Goal: Task Accomplishment & Management: Manage account settings

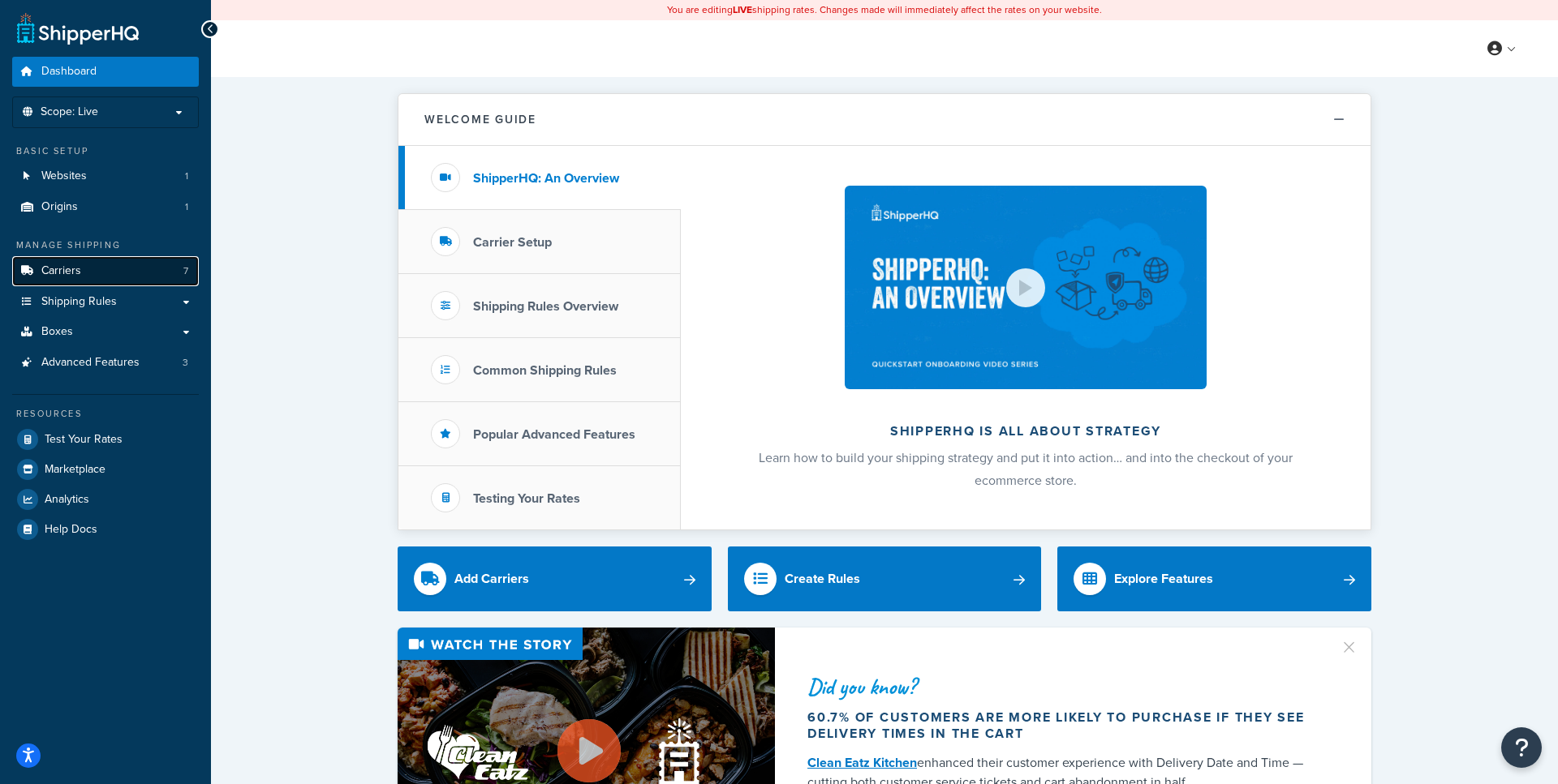
click at [184, 269] on span "7" at bounding box center [186, 271] width 5 height 13
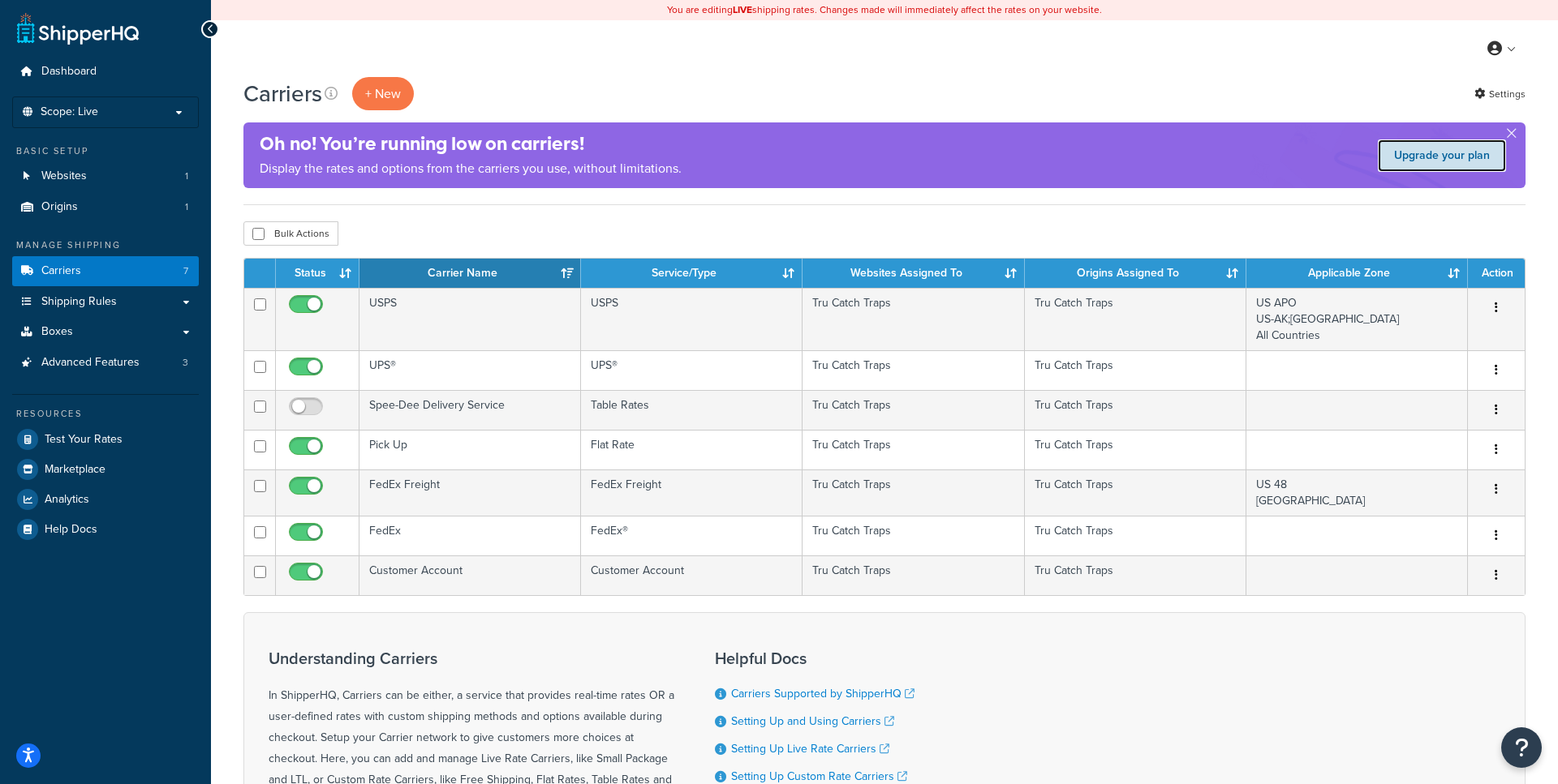
click at [1464, 165] on link "Upgrade your plan" at bounding box center [1441, 155] width 129 height 33
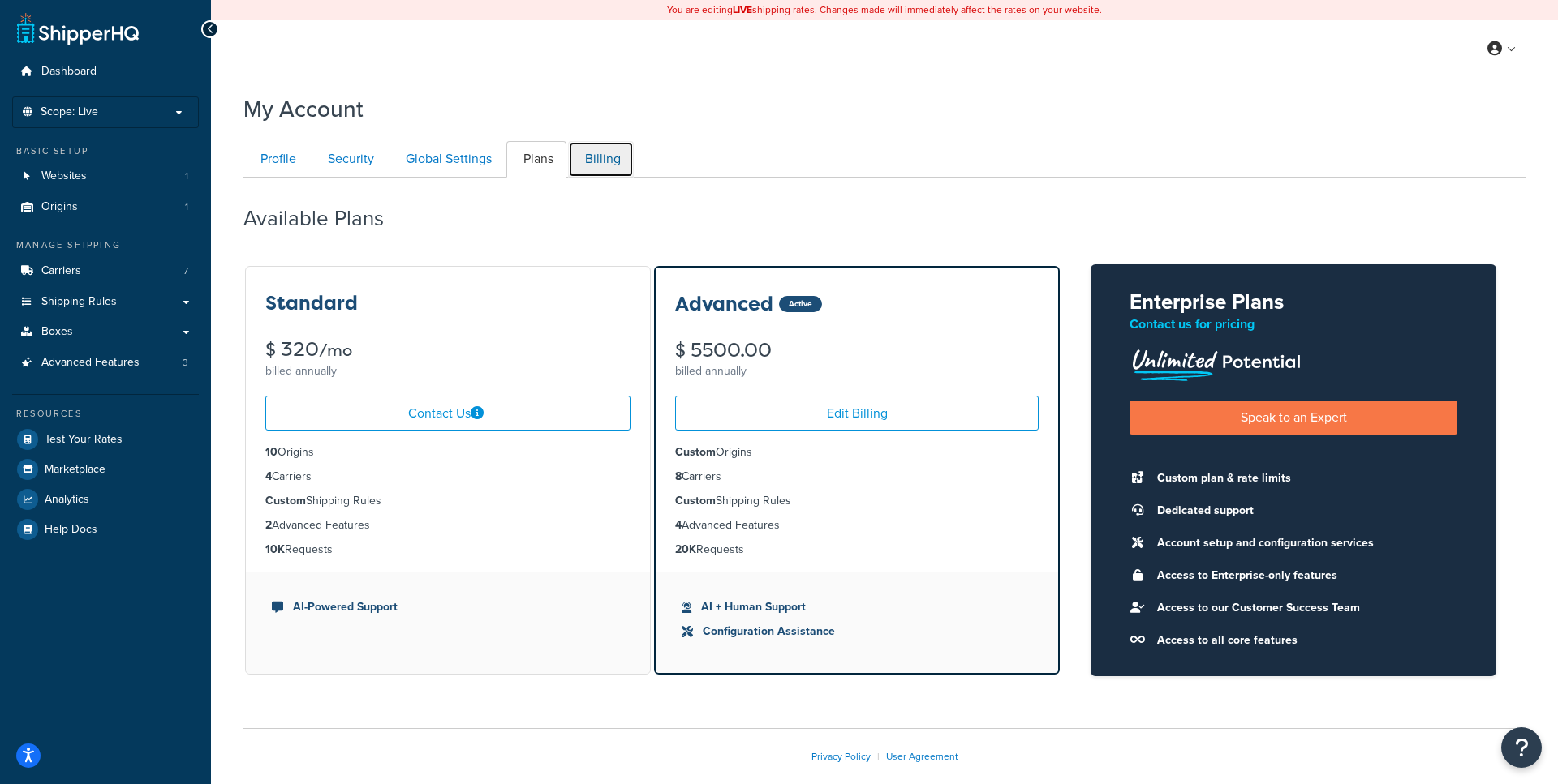
click at [609, 150] on link "Billing" at bounding box center [601, 159] width 66 height 36
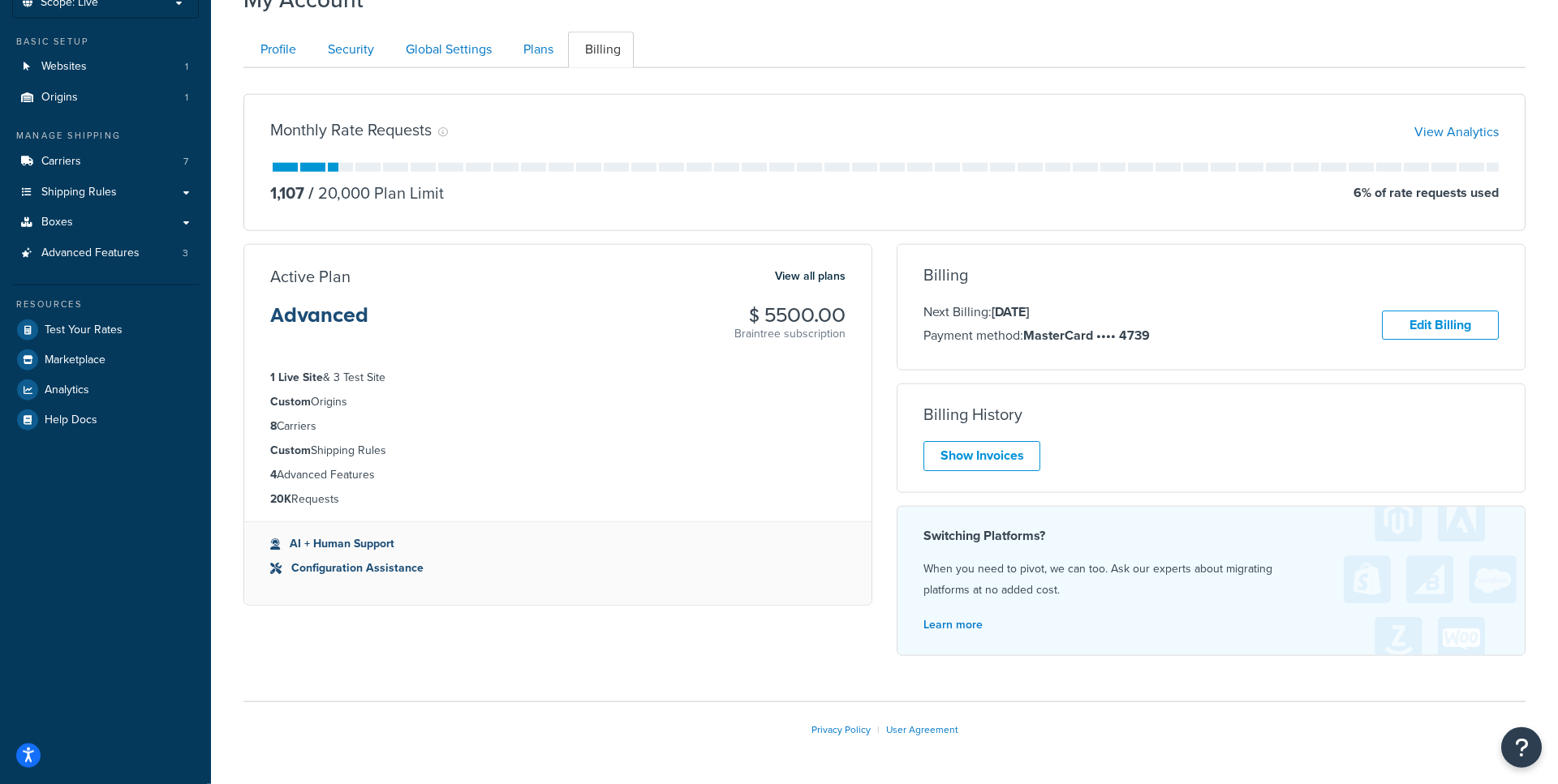
scroll to position [110, 0]
click at [1440, 334] on link "Edit Billing" at bounding box center [1440, 325] width 117 height 30
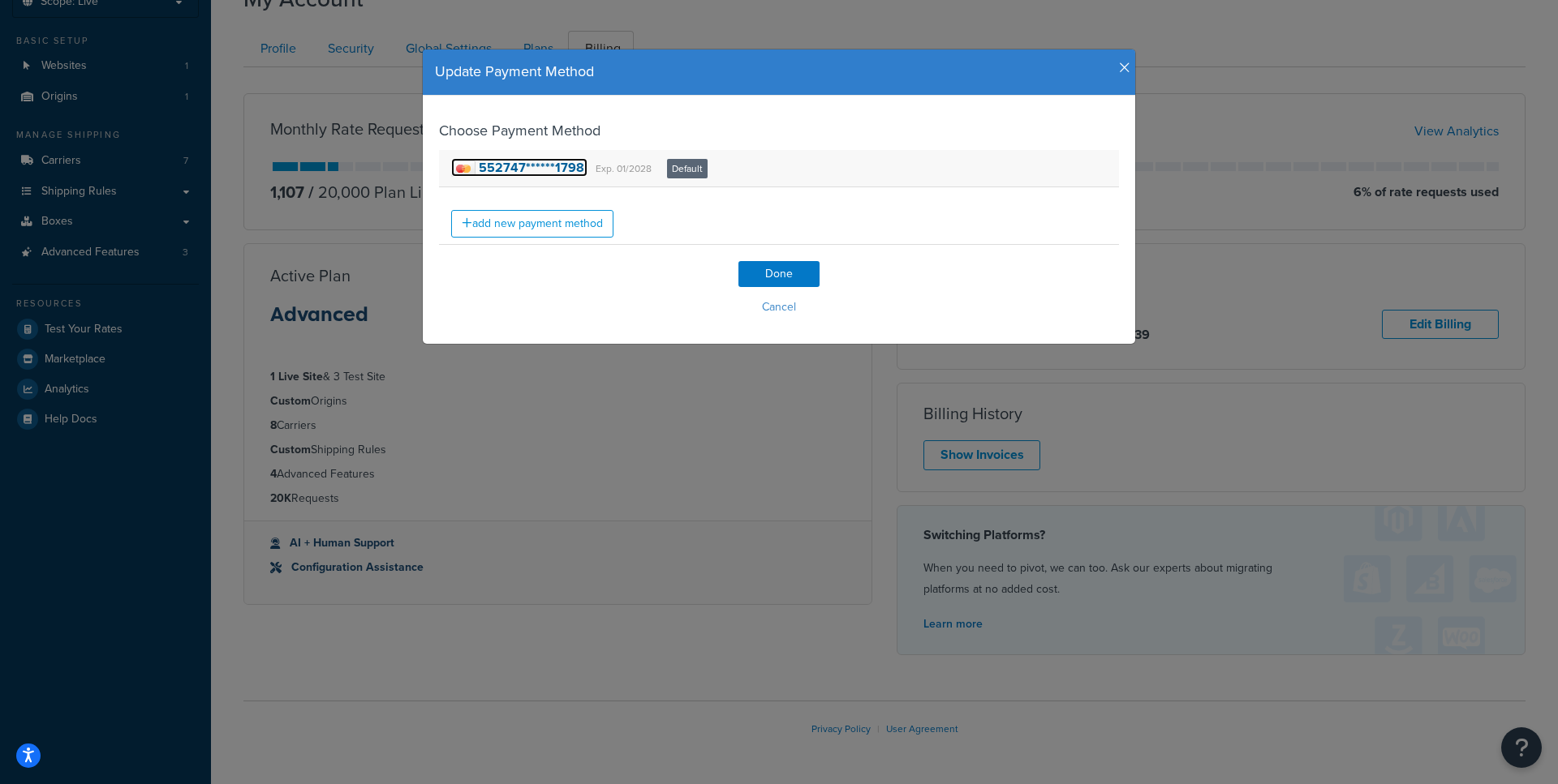
click at [551, 170] on strong "552747******1798" at bounding box center [532, 167] width 106 height 18
click at [569, 227] on link "add new payment method" at bounding box center [532, 223] width 162 height 28
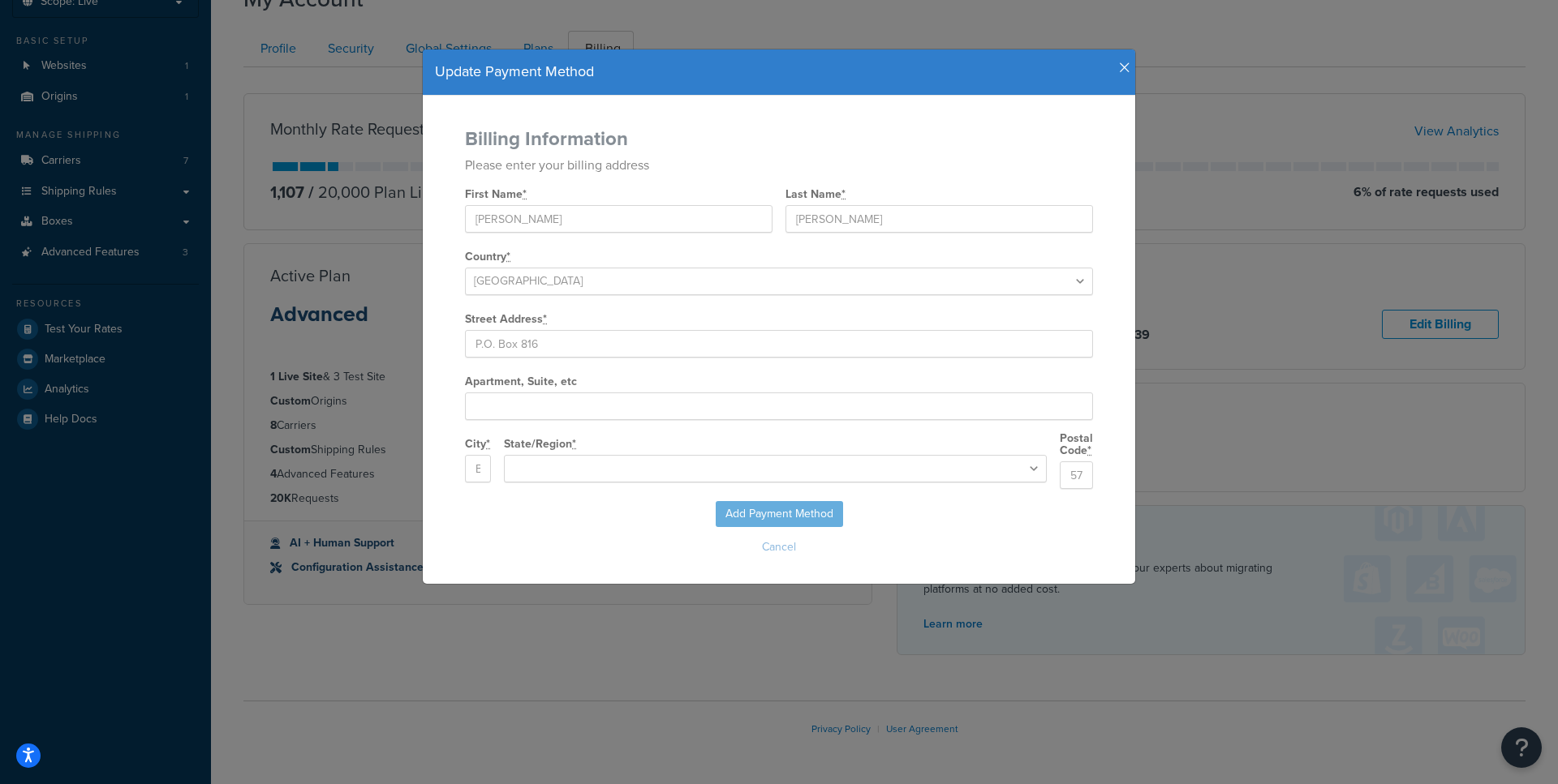
select select "SD"
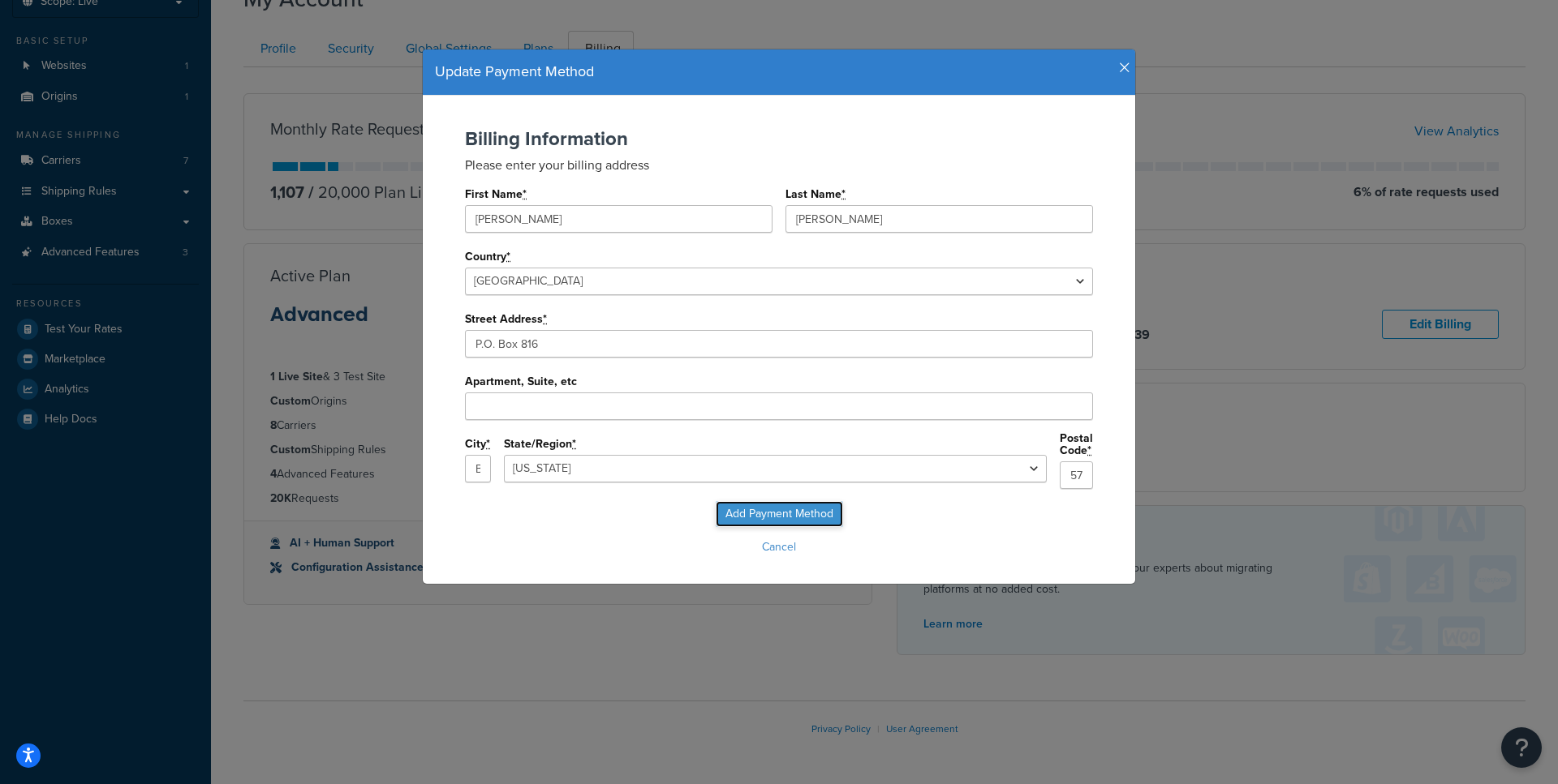
click at [742, 506] on input "Add Payment Method" at bounding box center [779, 514] width 128 height 26
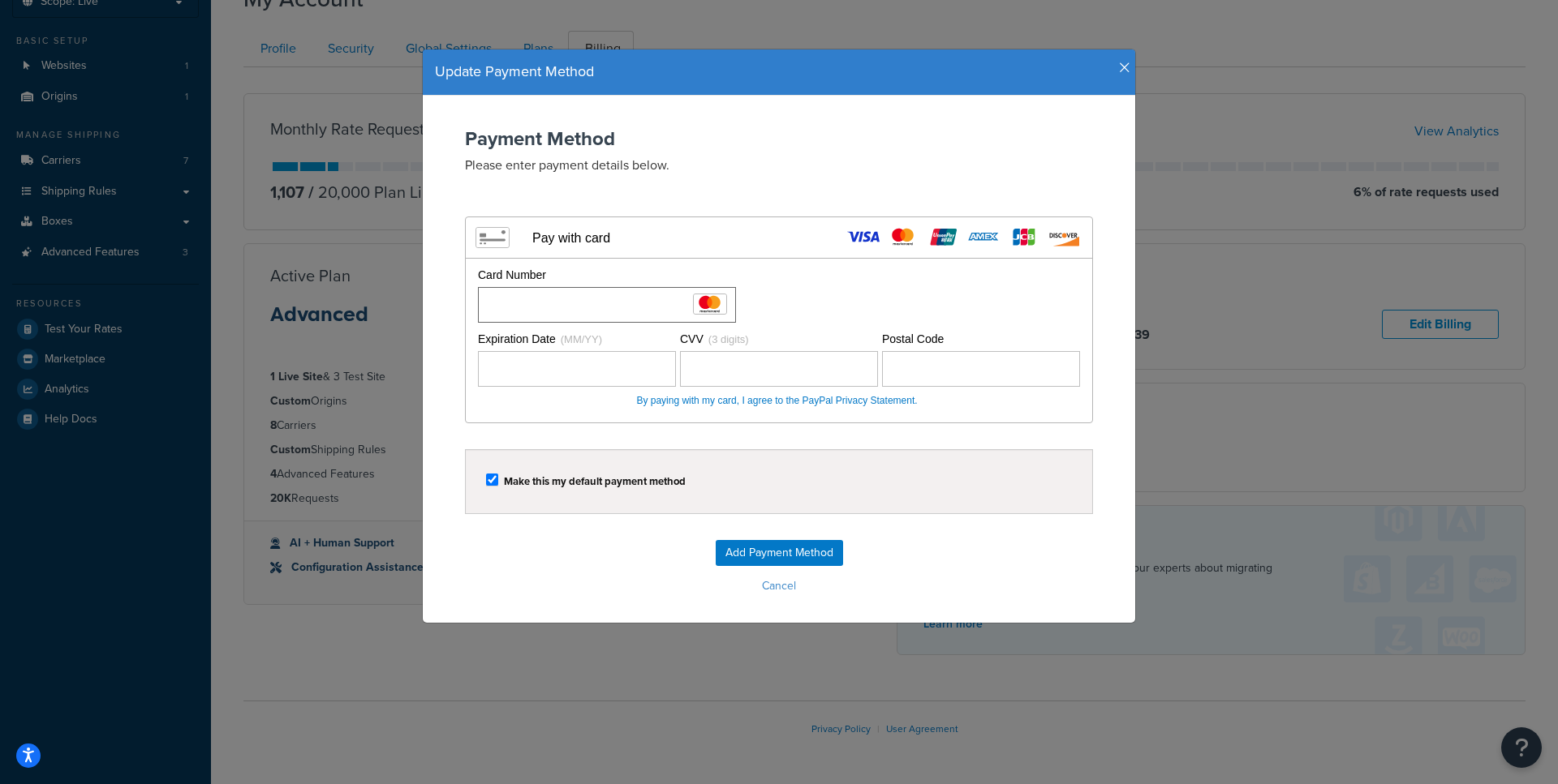
click at [548, 346] on div "Expiration Date (MM/YY)" at bounding box center [577, 339] width 198 height 16
click at [480, 350] on input "Expiration Date (MM/YY)" at bounding box center [479, 351] width 3 height 2
click at [548, 349] on label "Expiration Date (MM/YY)" at bounding box center [577, 359] width 198 height 55
click at [480, 350] on input "Expiration Date (MM/YY)" at bounding box center [479, 351] width 3 height 2
drag, startPoint x: 925, startPoint y: 337, endPoint x: 923, endPoint y: 350, distance: 13.2
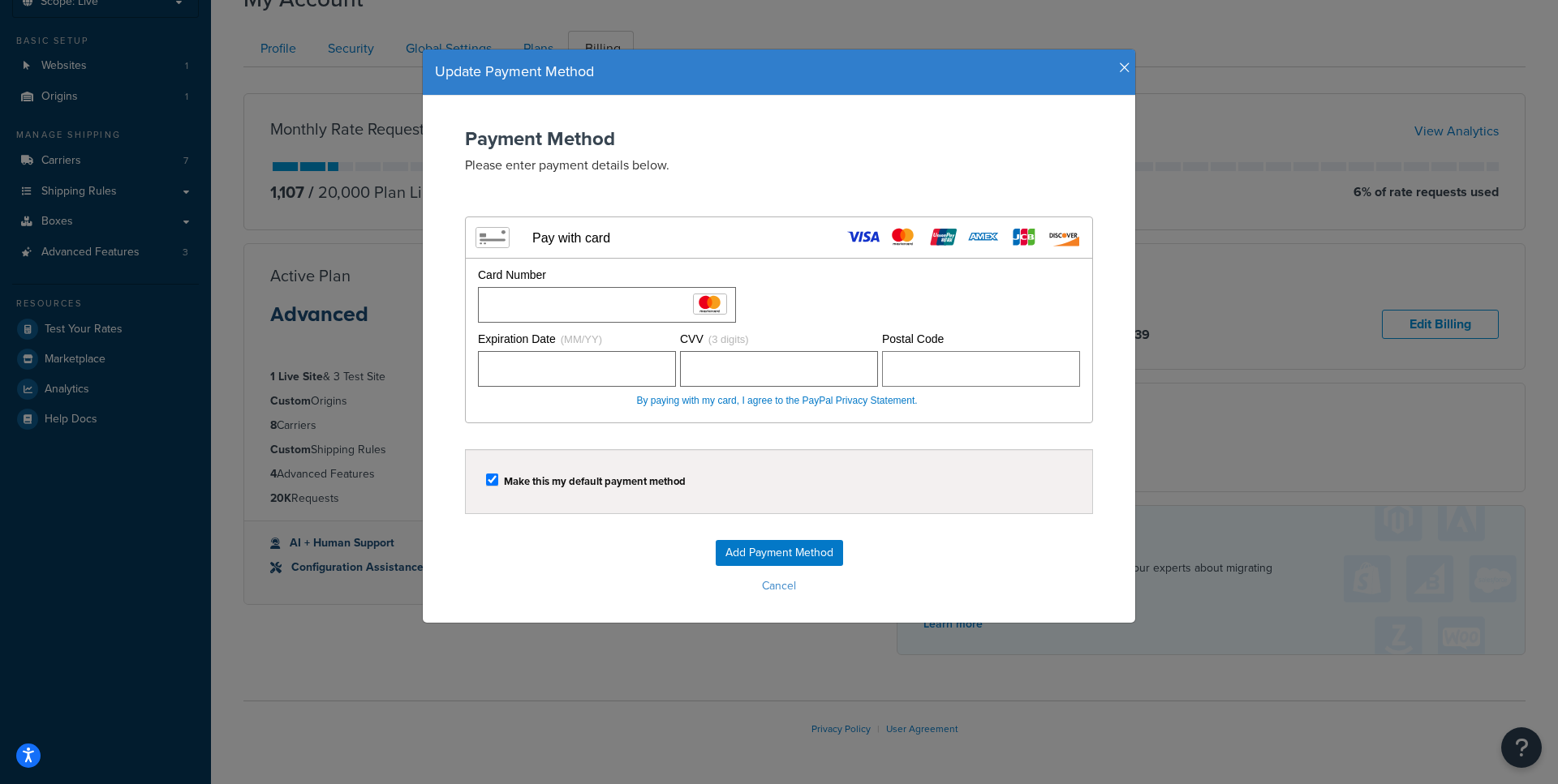
click at [923, 350] on label "Postal Code" at bounding box center [981, 359] width 198 height 55
click at [816, 546] on input "Add Payment Method" at bounding box center [779, 552] width 128 height 26
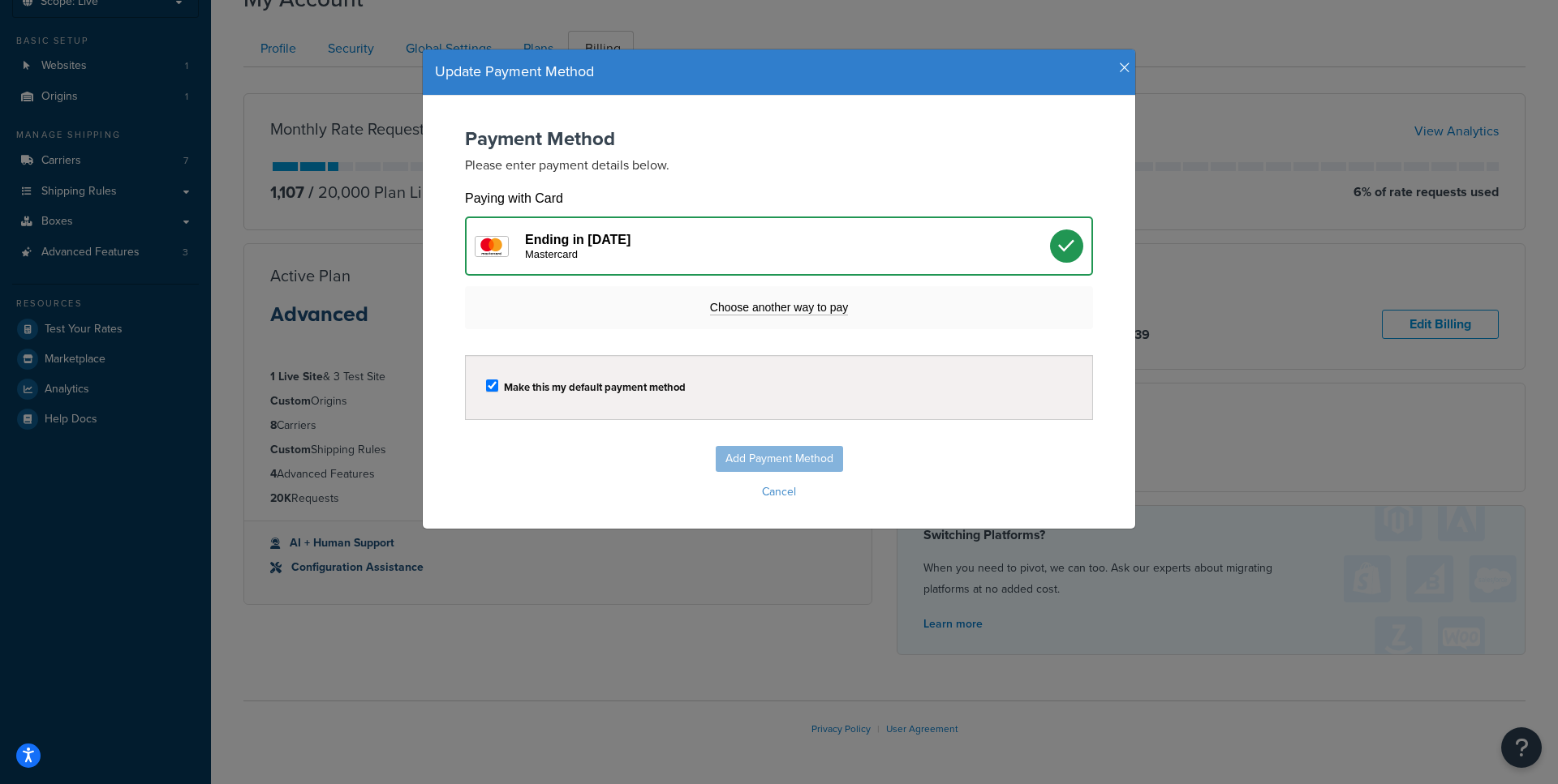
click at [1122, 67] on icon "button" at bounding box center [1125, 67] width 12 height 14
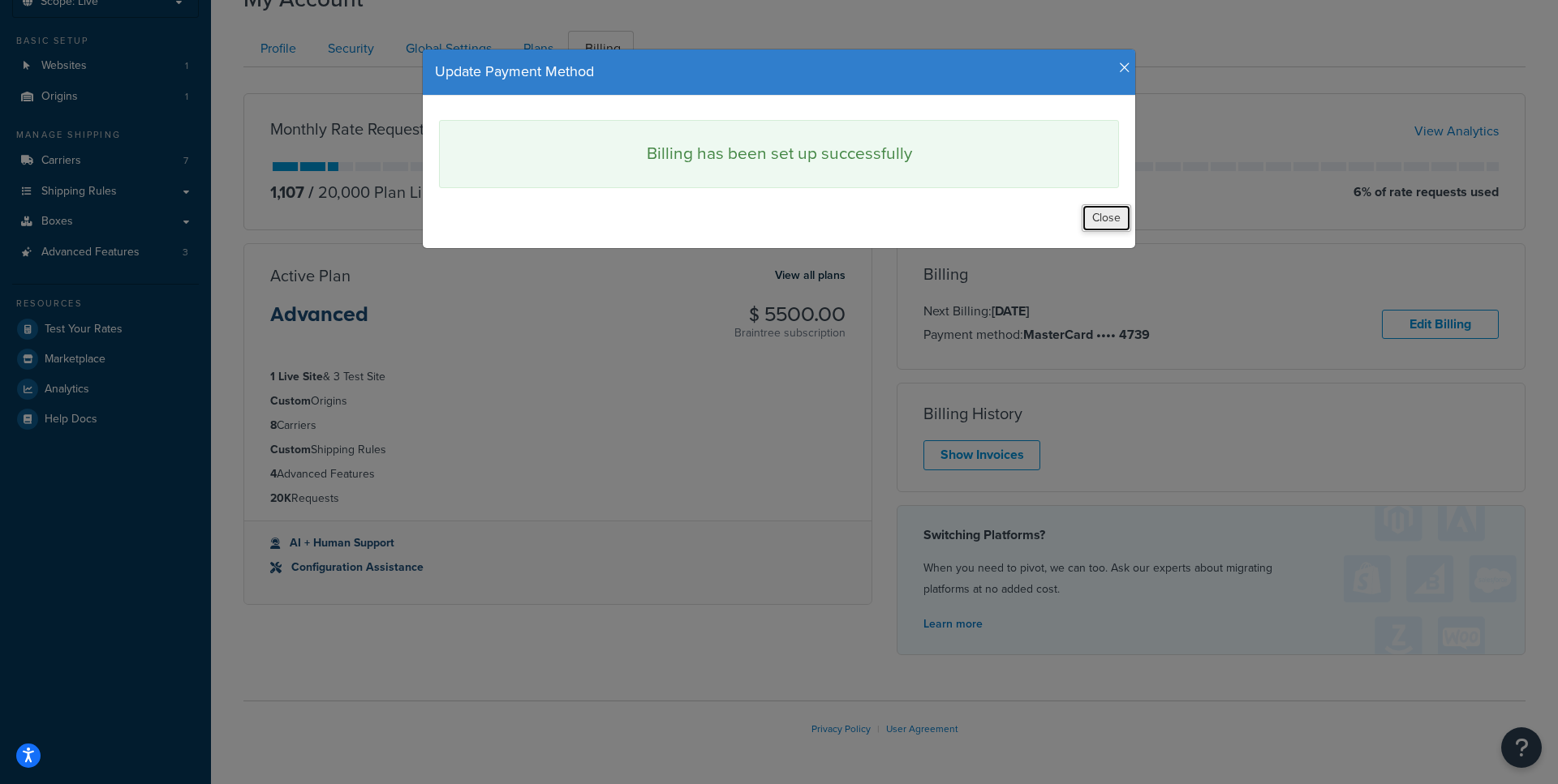
click at [1100, 211] on button "Close" at bounding box center [1106, 217] width 50 height 28
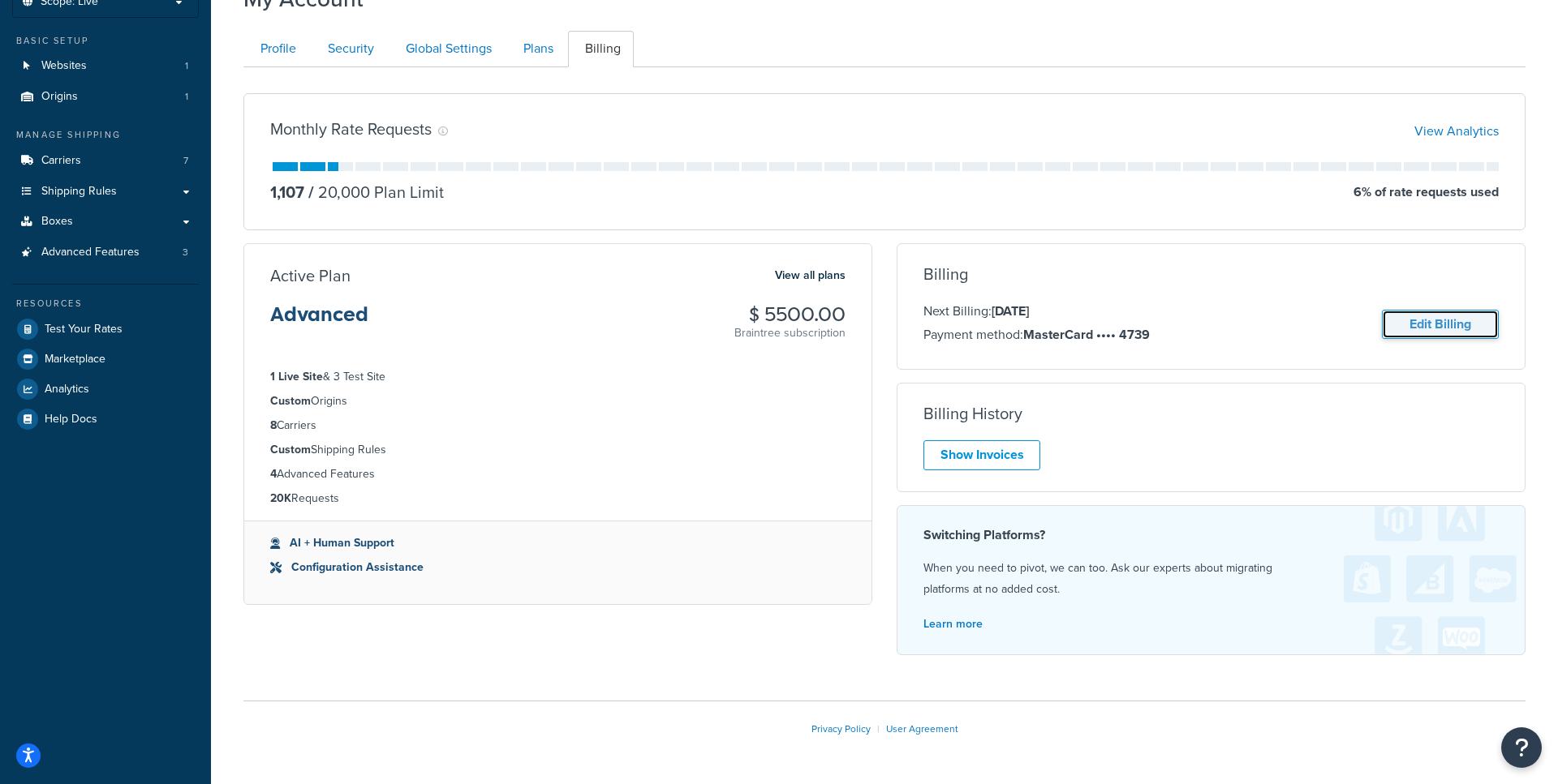
click at [1424, 330] on link "Edit Billing" at bounding box center [1440, 325] width 117 height 30
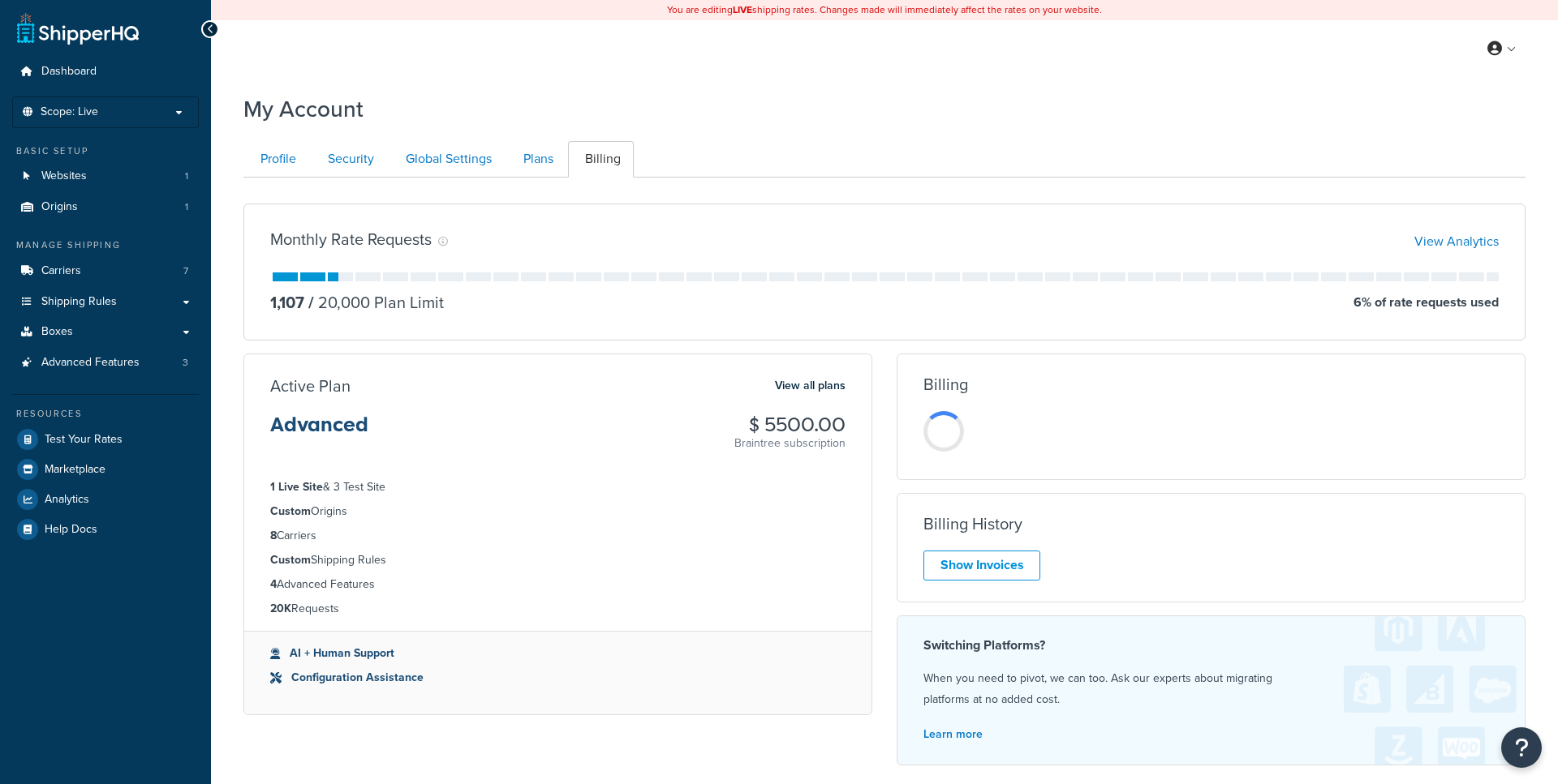
scroll to position [110, 0]
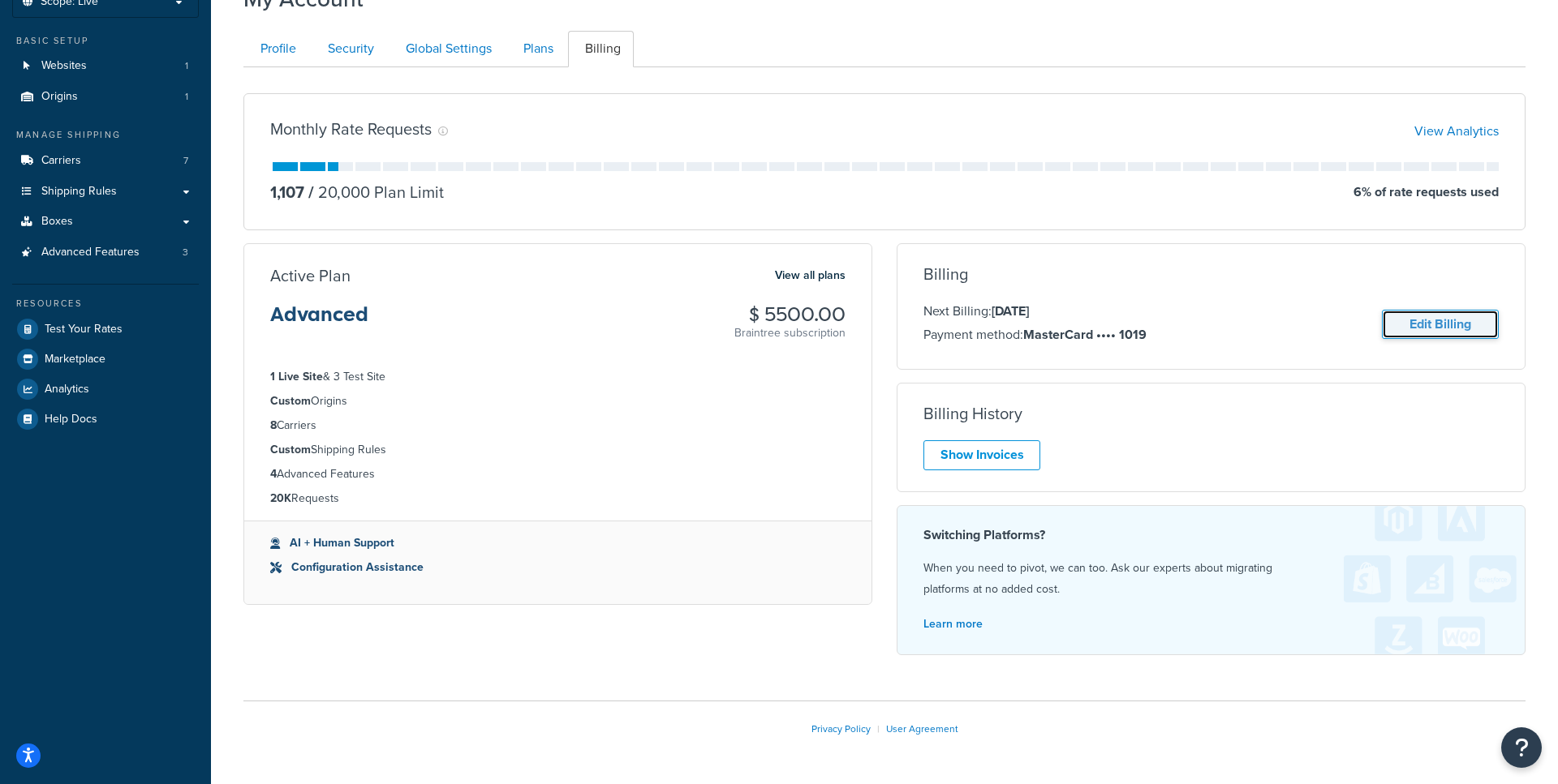
click at [1439, 323] on link "Edit Billing" at bounding box center [1440, 325] width 117 height 30
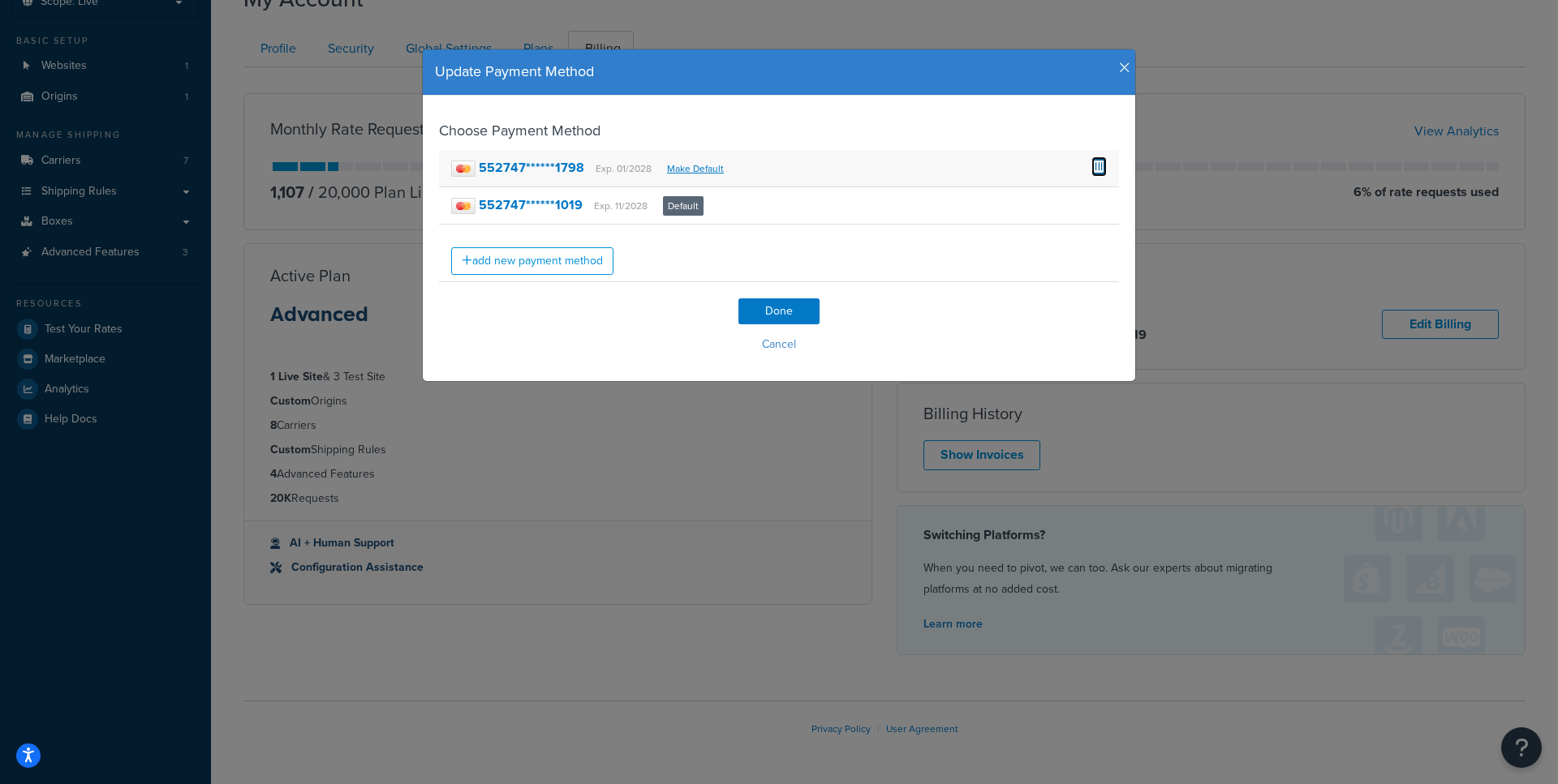
click at [1094, 160] on span at bounding box center [1099, 165] width 15 height 18
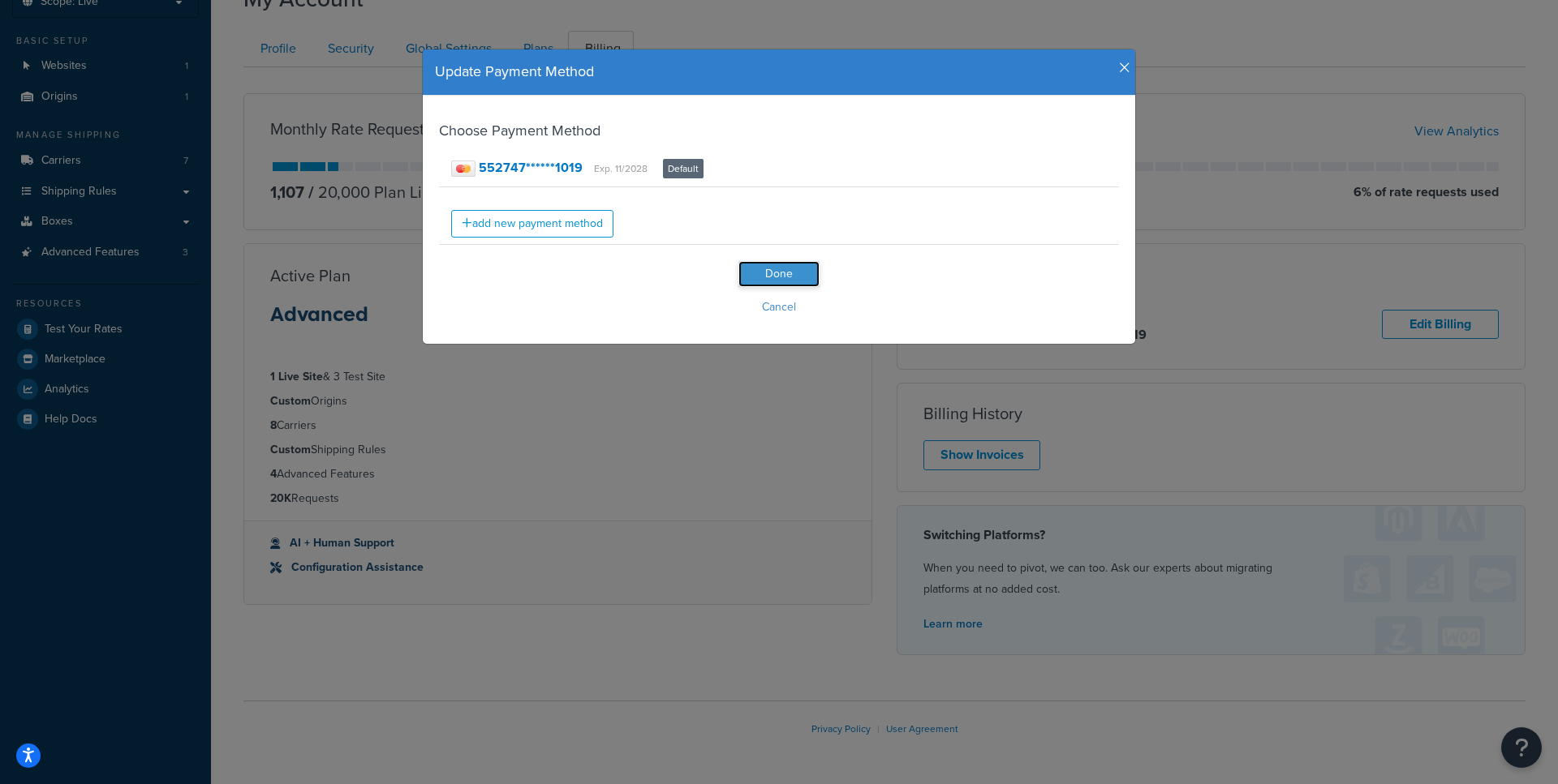
click at [788, 280] on input "Done" at bounding box center [779, 274] width 81 height 26
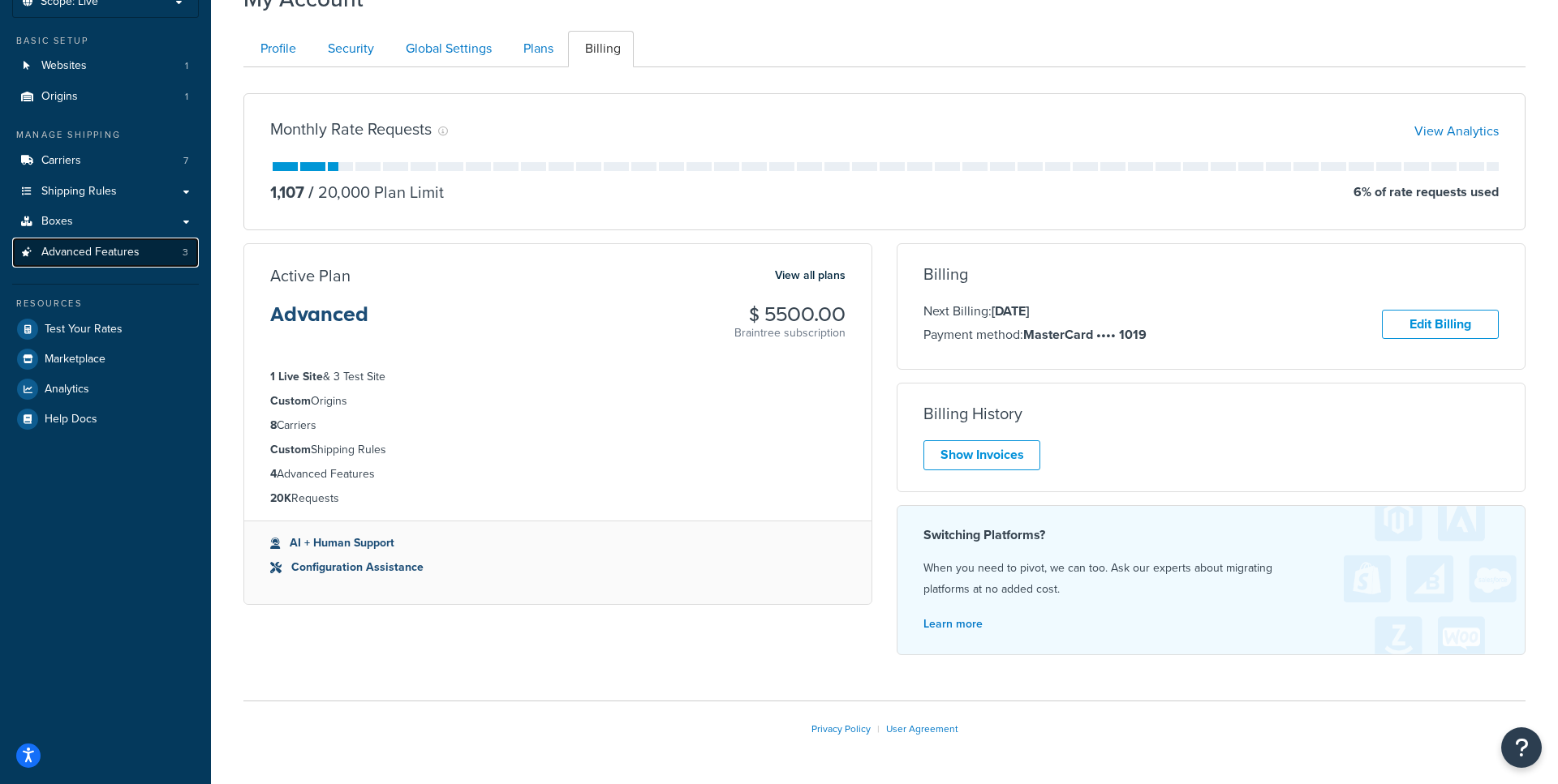
click at [111, 263] on link "Advanced Features 3" at bounding box center [105, 253] width 186 height 30
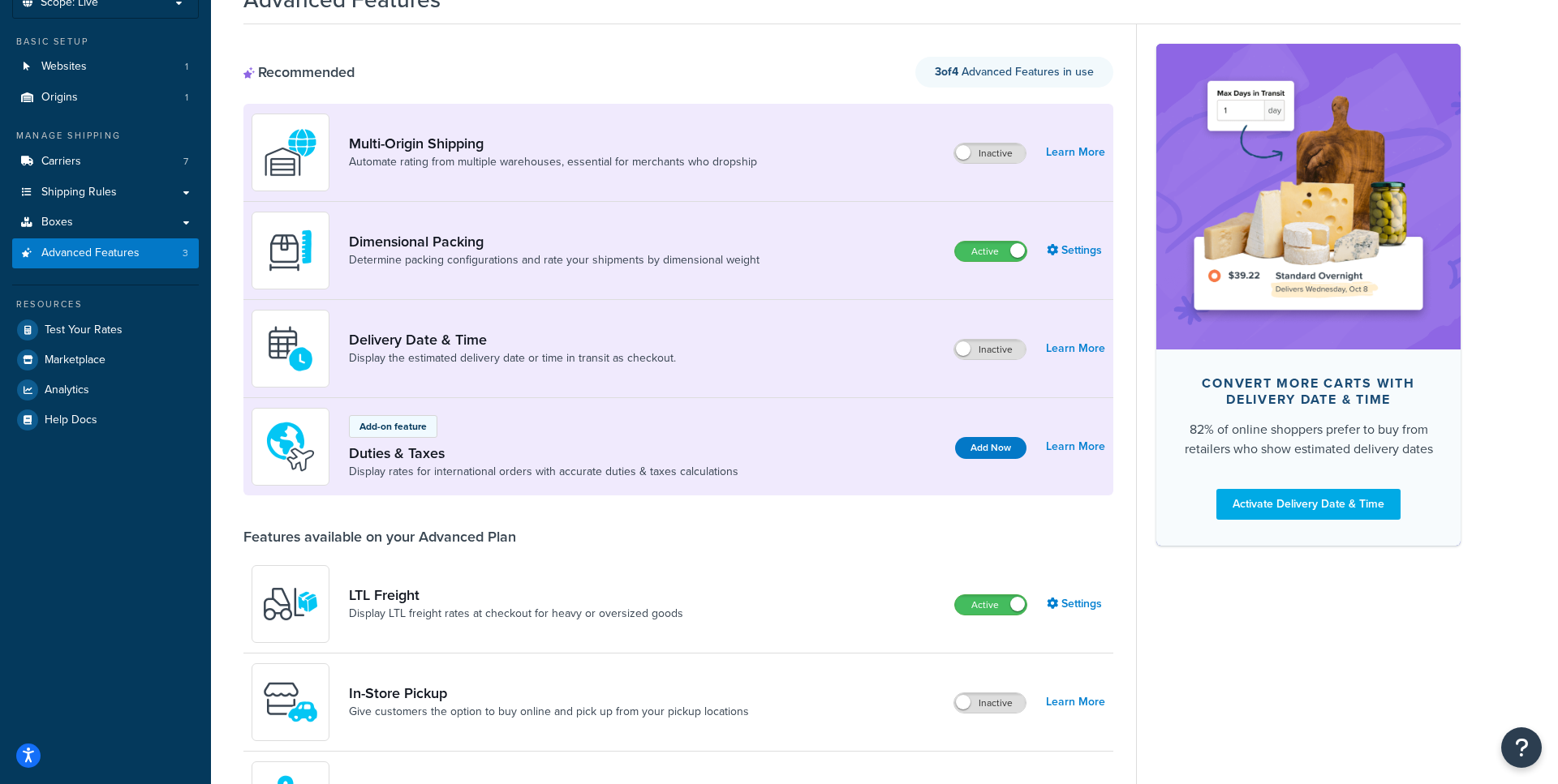
scroll to position [110, 0]
click at [1061, 442] on link "Learn More" at bounding box center [1075, 446] width 60 height 23
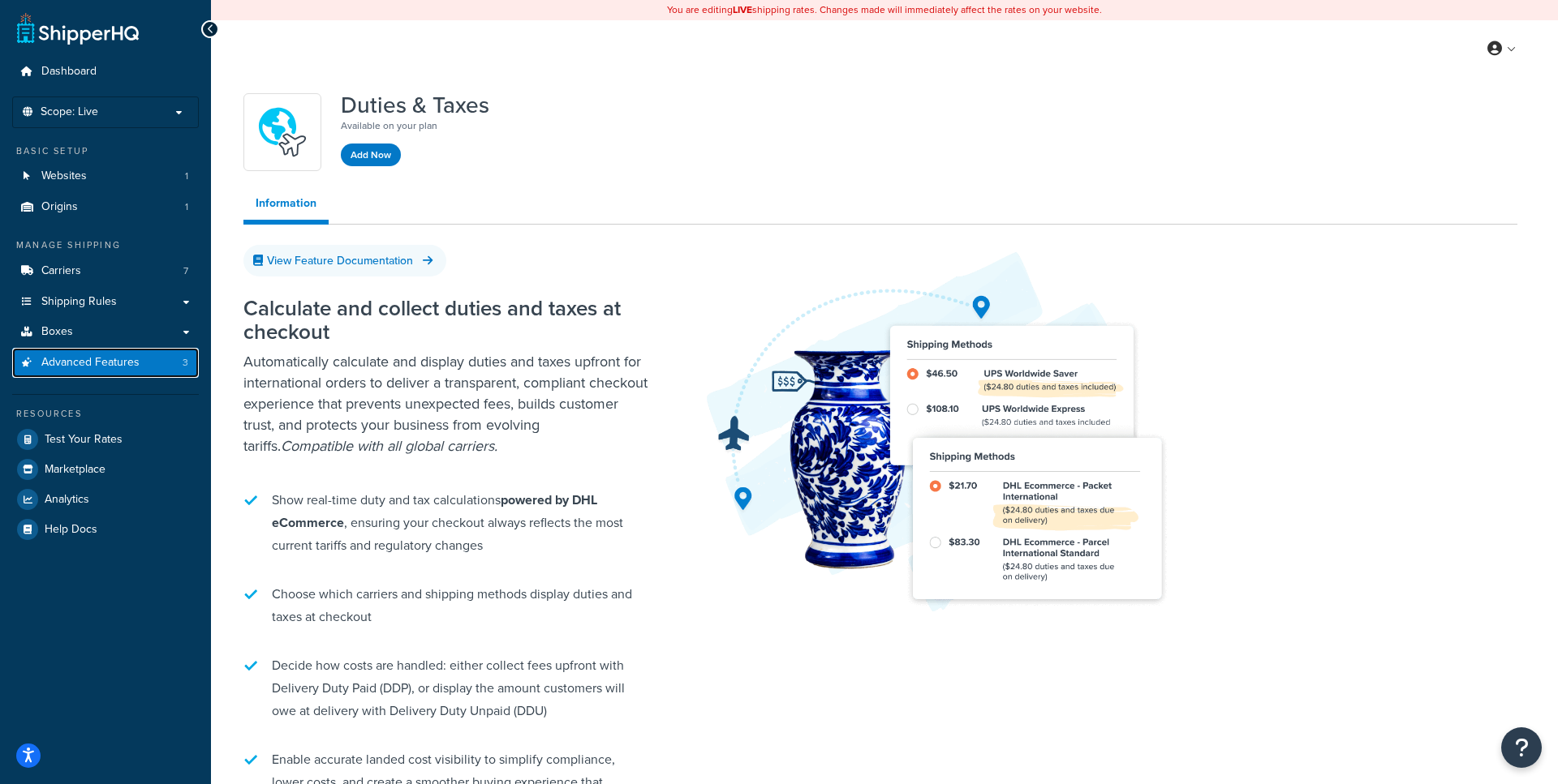
click at [75, 370] on span "Advanced Features" at bounding box center [90, 363] width 98 height 13
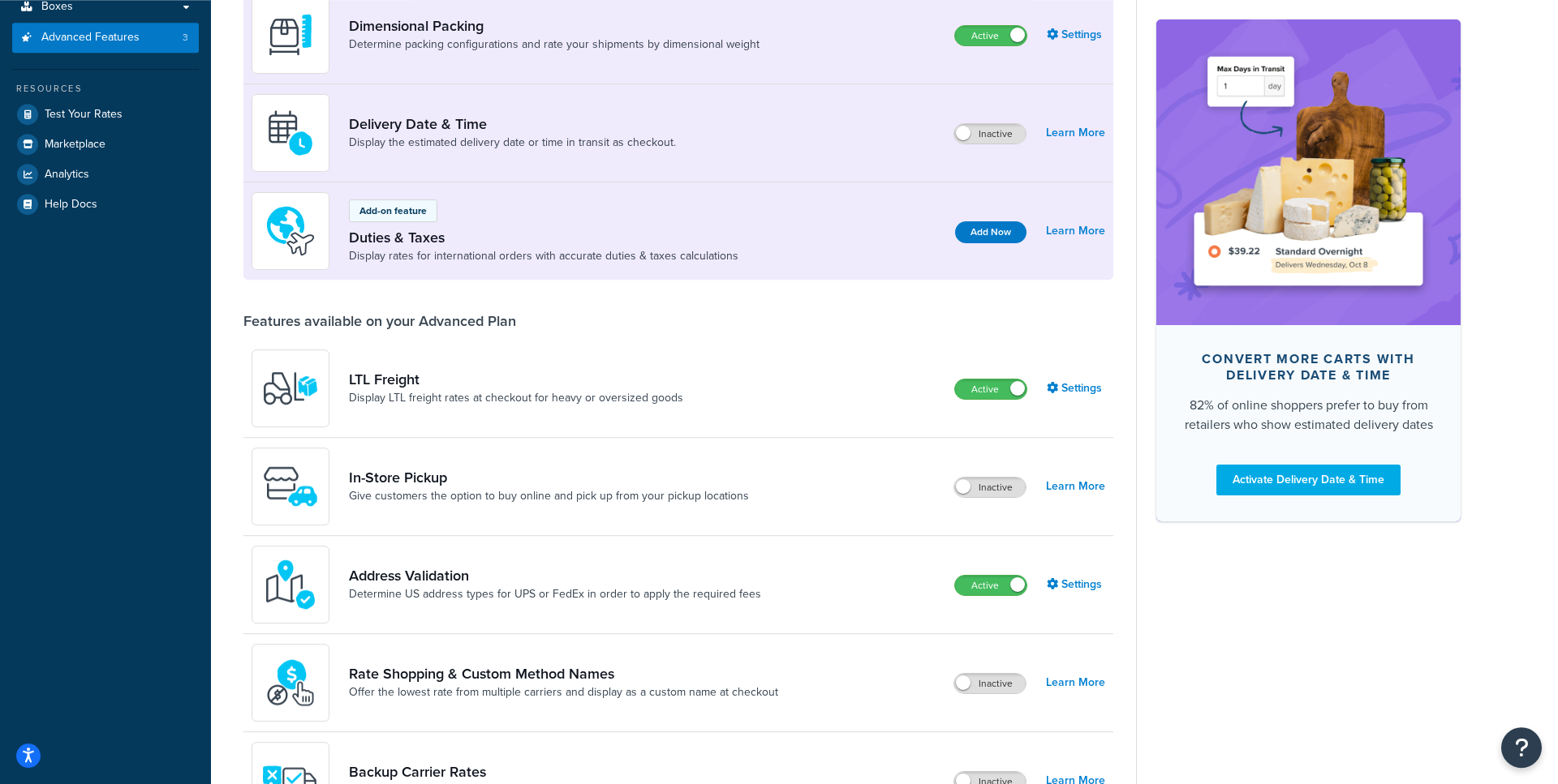
click at [1062, 122] on div "Inactive Learn More" at bounding box center [1029, 133] width 152 height 23
click at [1058, 133] on link "Learn More" at bounding box center [1075, 132] width 60 height 23
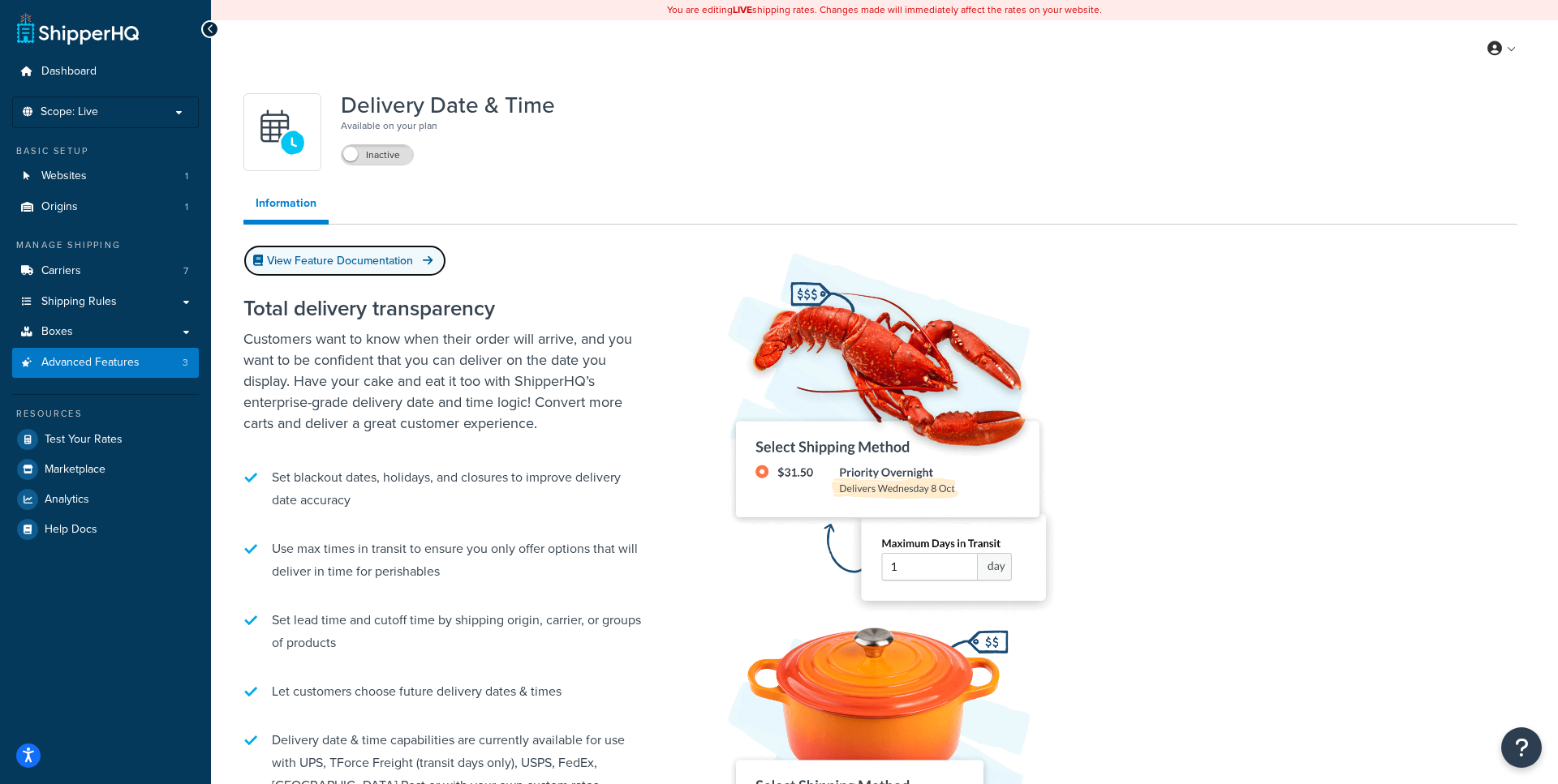
click at [378, 259] on link "View Feature Documentation" at bounding box center [345, 261] width 203 height 32
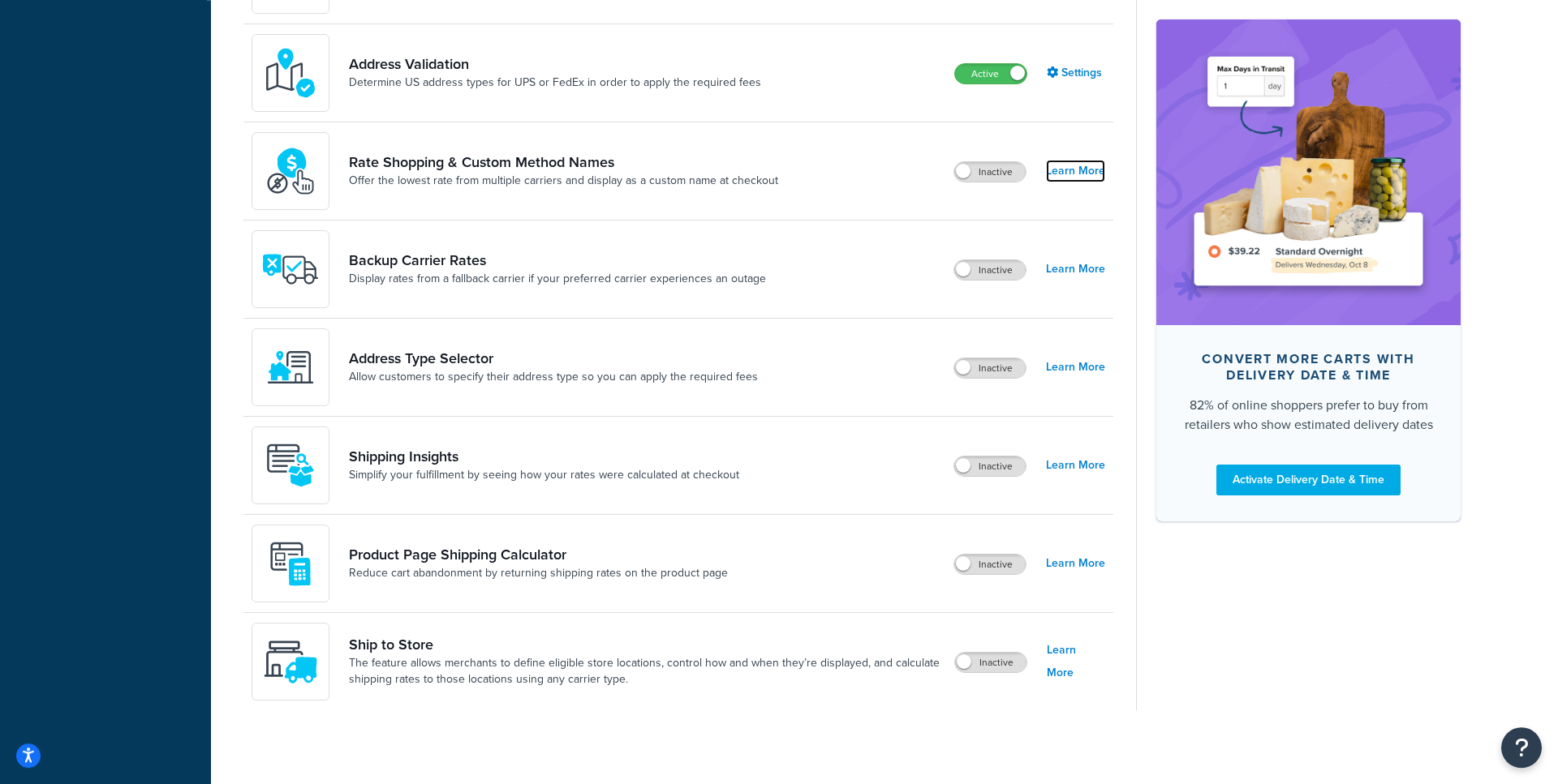
scroll to position [844, 0]
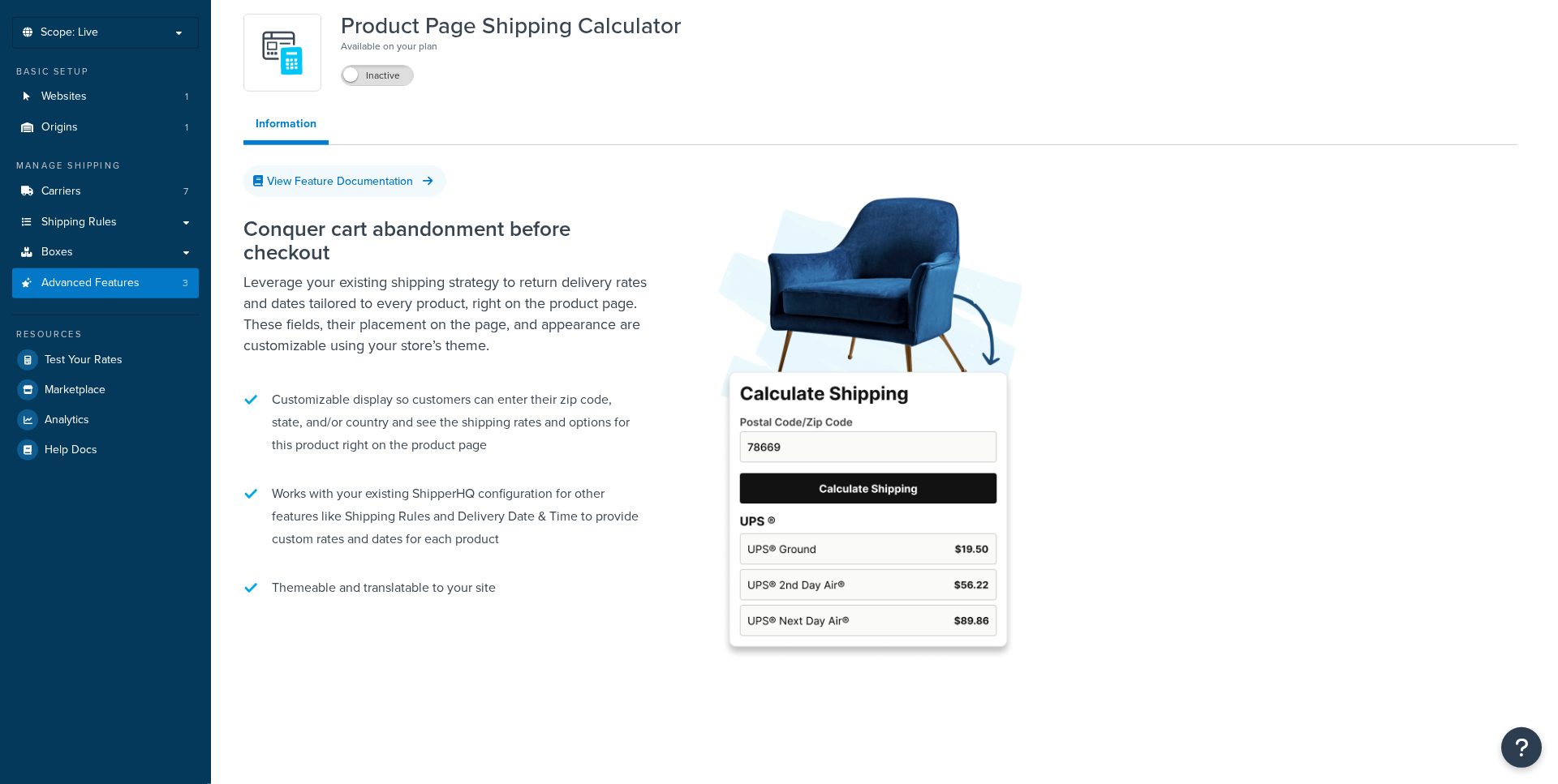
scroll to position [81, 0]
